Goal: Task Accomplishment & Management: Manage account settings

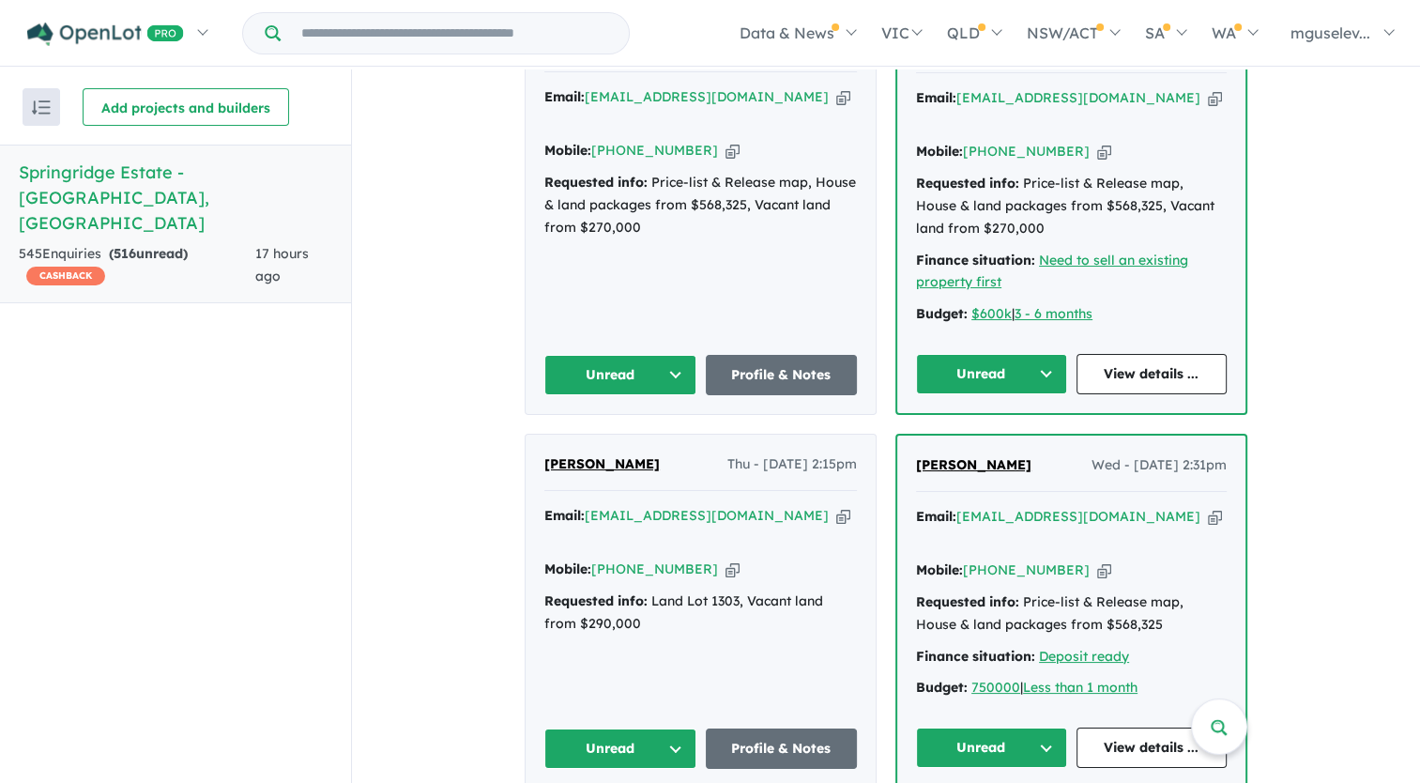
scroll to position [657, 0]
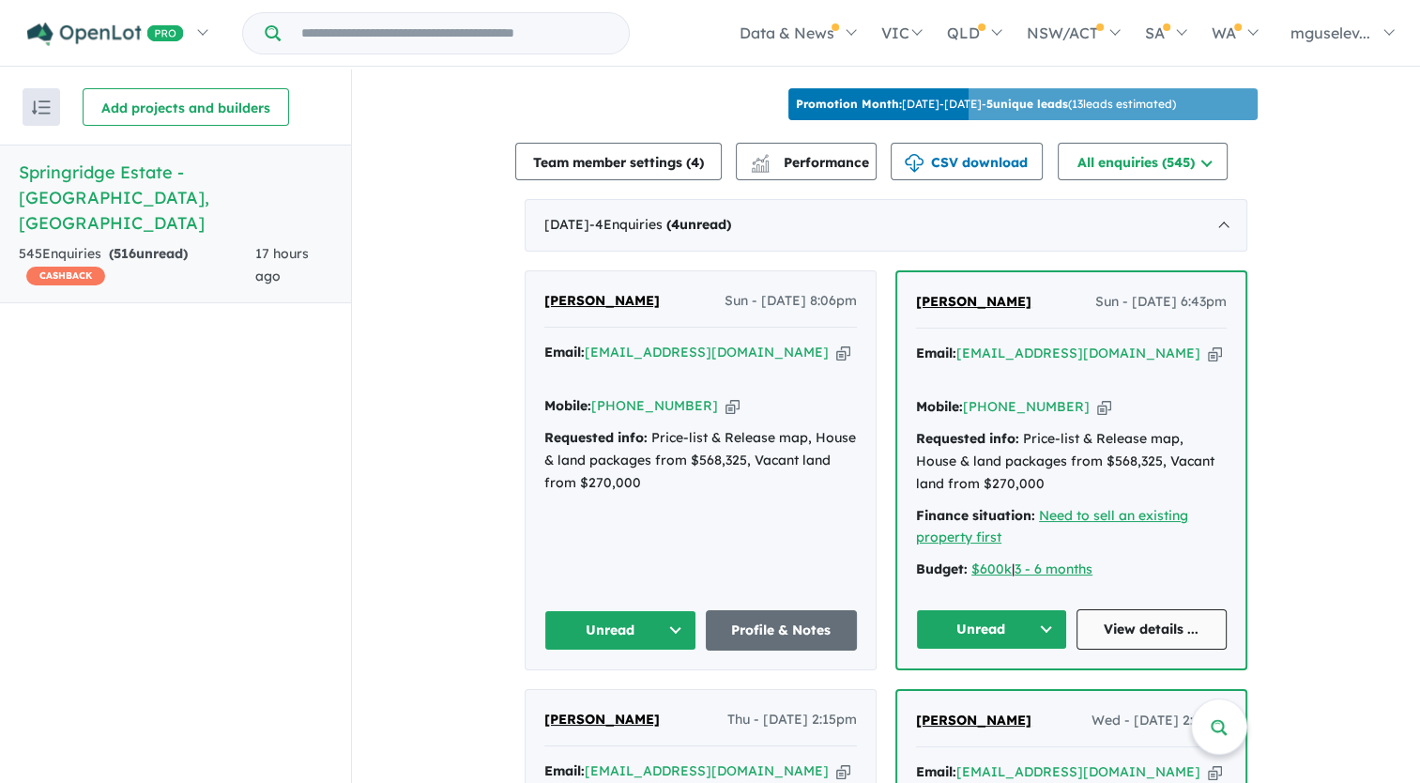
click at [1161, 624] on link "View details ..." at bounding box center [1151, 629] width 151 height 40
click at [784, 610] on link "Profile & Notes" at bounding box center [782, 630] width 152 height 40
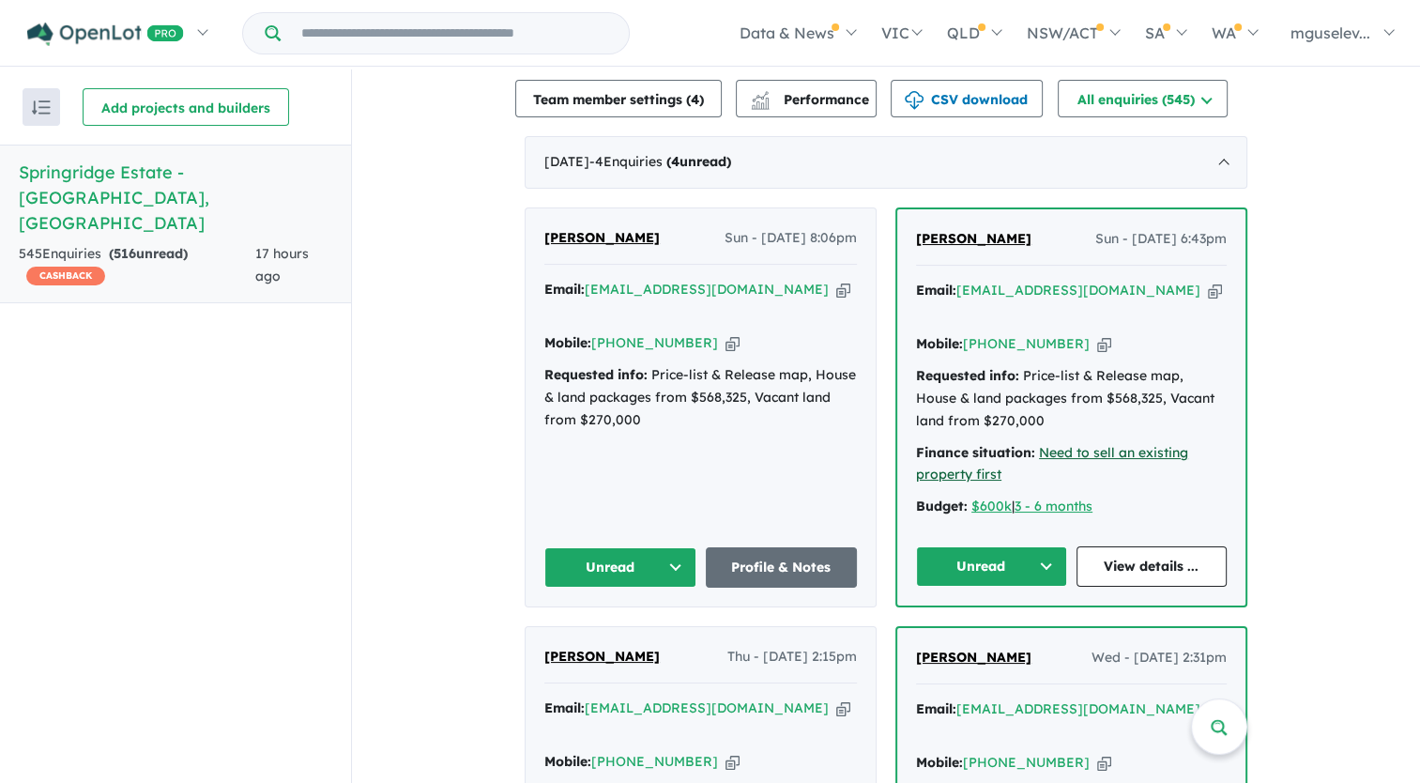
scroll to position [751, 0]
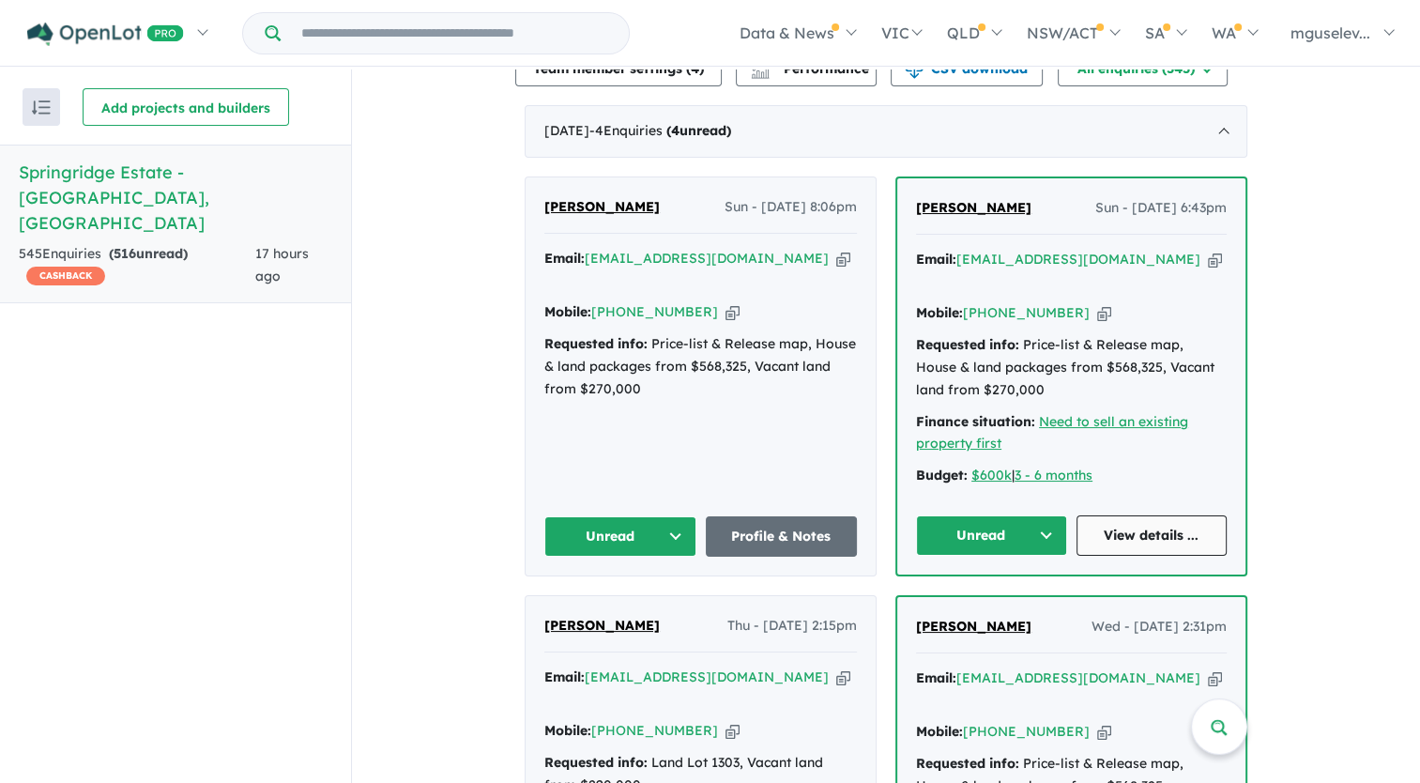
click at [1124, 527] on link "View details ..." at bounding box center [1151, 535] width 151 height 40
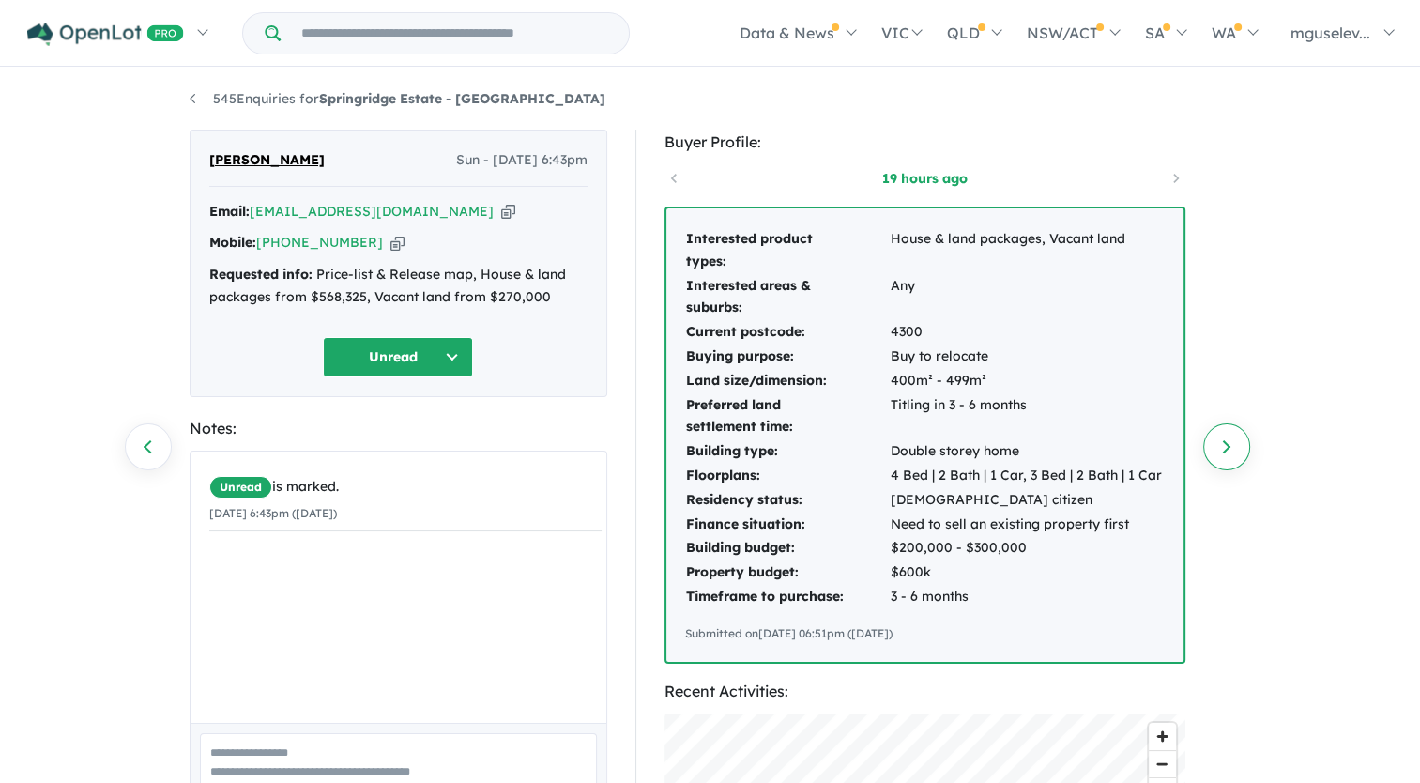
click at [1216, 451] on link "Next enquiry" at bounding box center [1226, 446] width 47 height 47
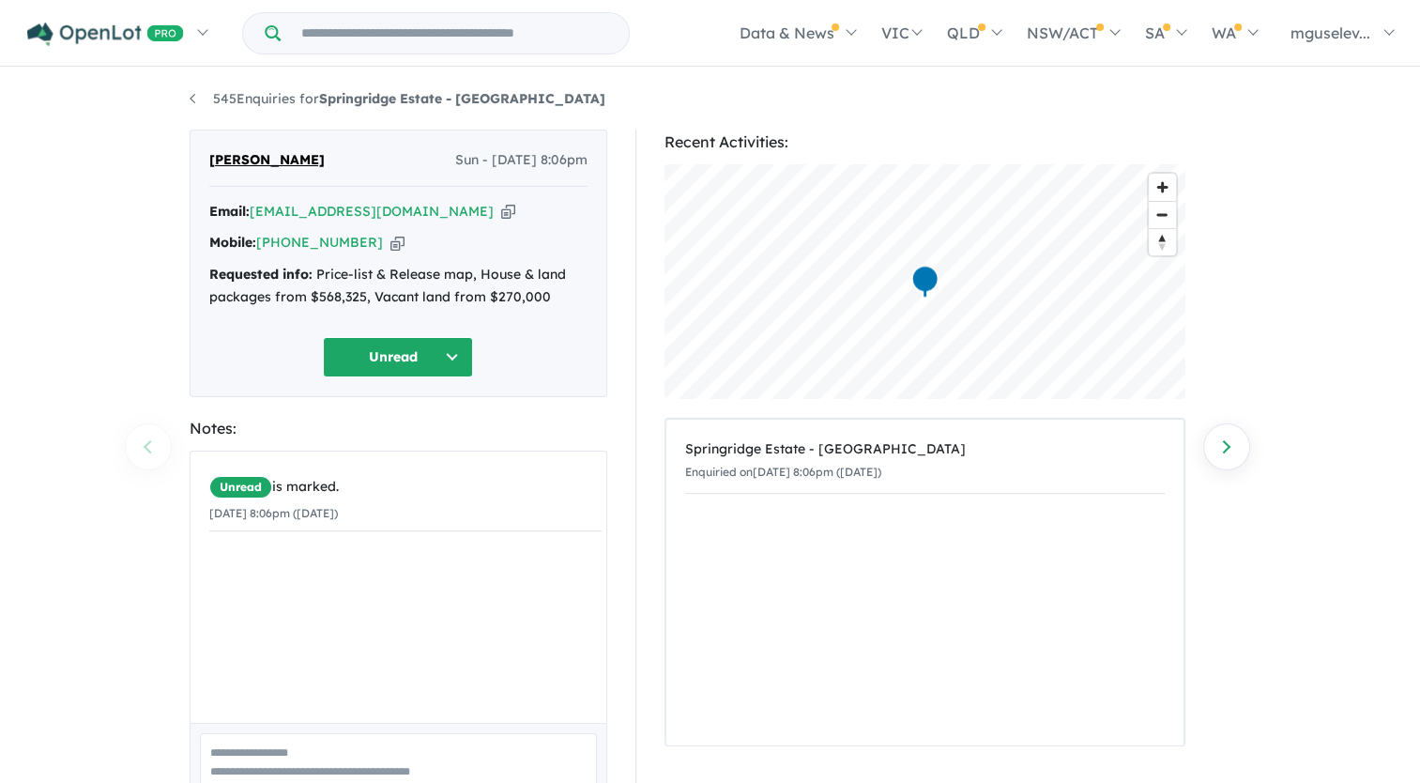
click at [501, 210] on icon "button" at bounding box center [508, 212] width 14 height 20
click at [390, 238] on icon "button" at bounding box center [397, 243] width 14 height 20
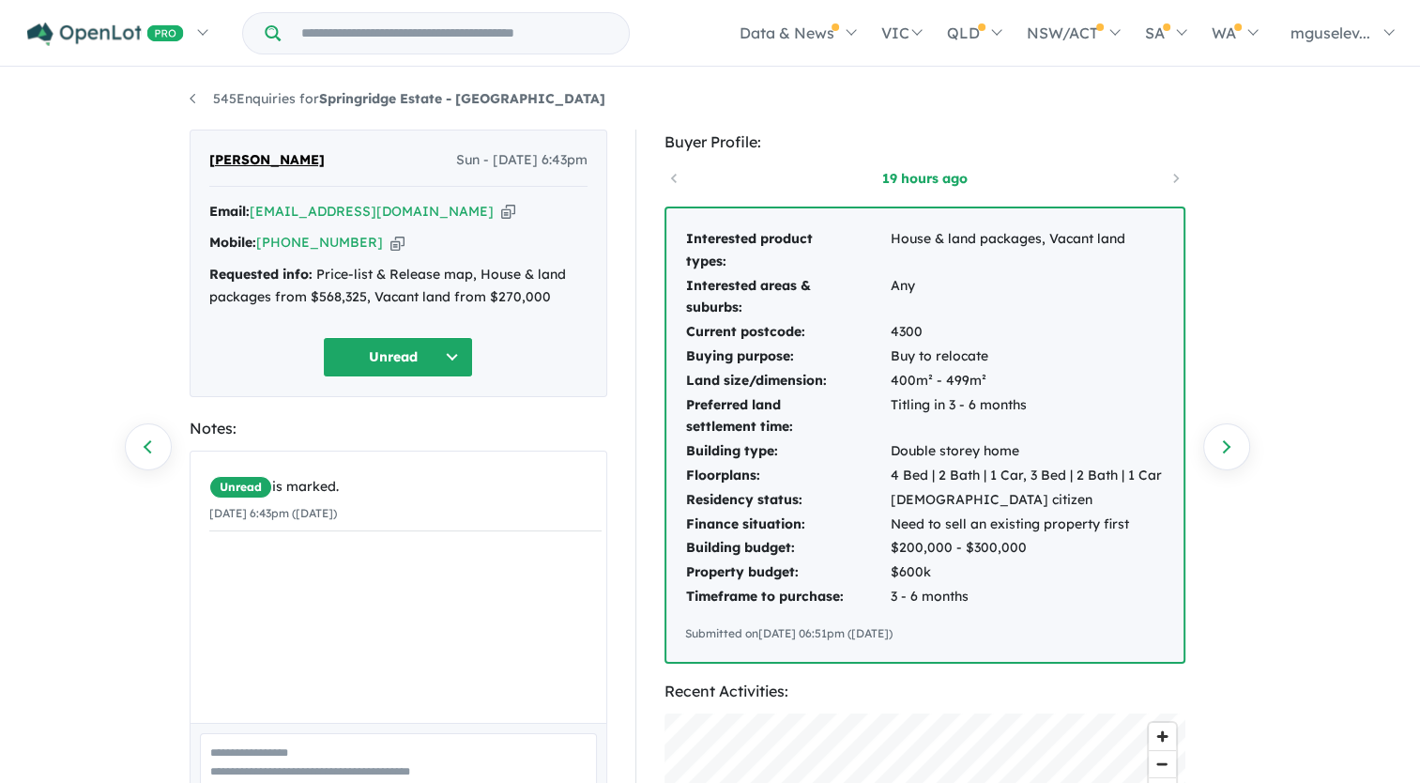
click at [501, 208] on icon "button" at bounding box center [508, 212] width 14 height 20
click at [390, 247] on icon "button" at bounding box center [397, 243] width 14 height 20
